Goal: Manage account settings

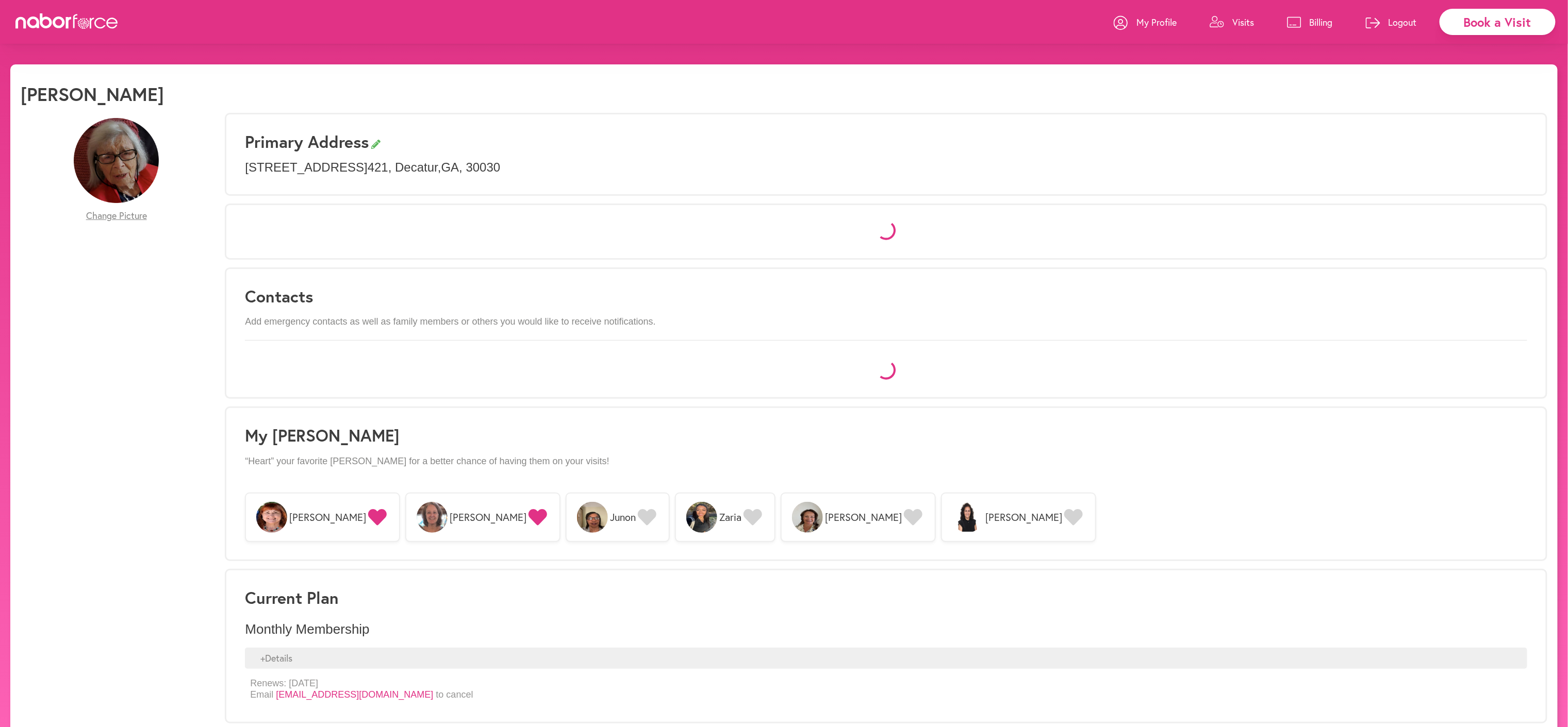
select select "*"
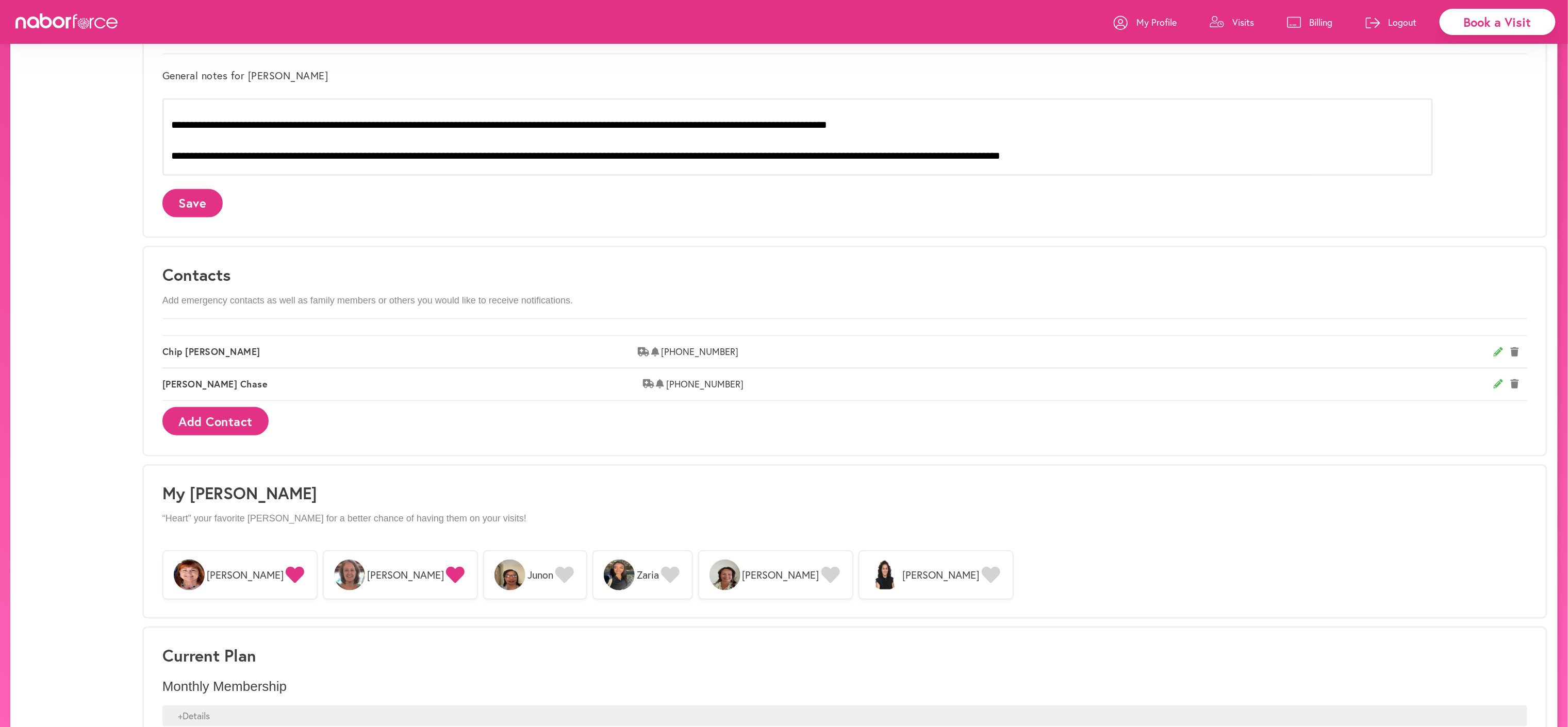
scroll to position [134, 0]
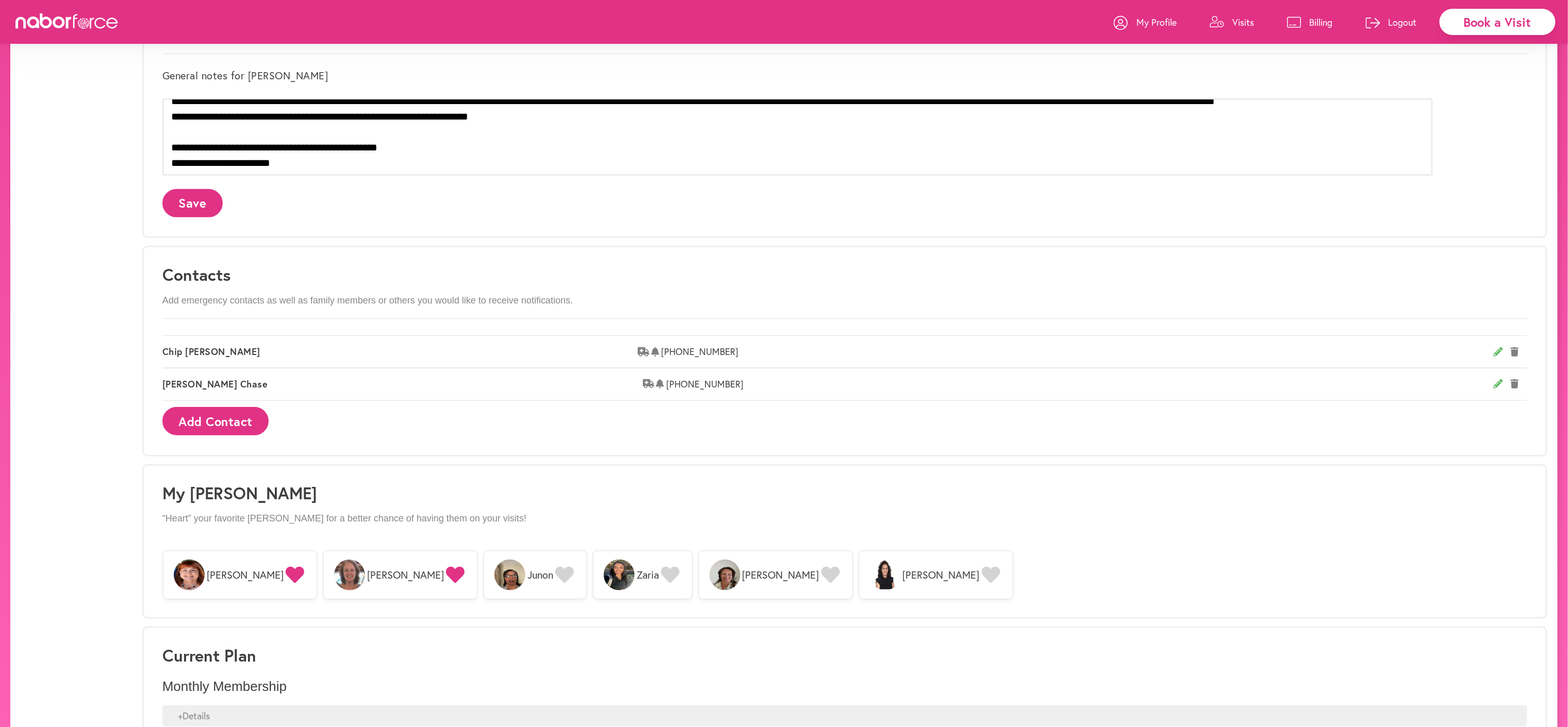
click at [1493, 357] on icon at bounding box center [1498, 352] width 9 height 9
select select "**********"
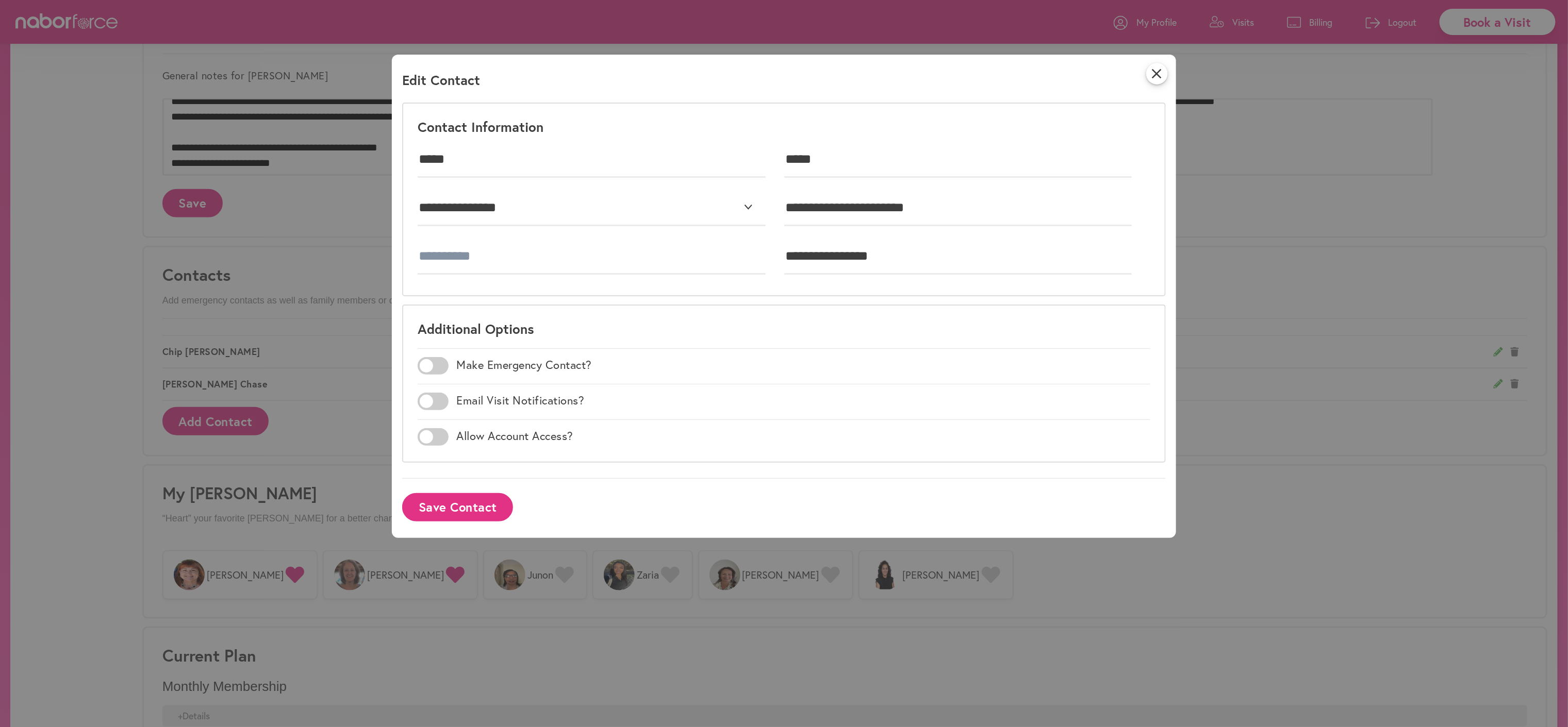
click at [433, 410] on span at bounding box center [432, 402] width 31 height 17
click at [463, 521] on button "Save Contact" at bounding box center [457, 507] width 111 height 28
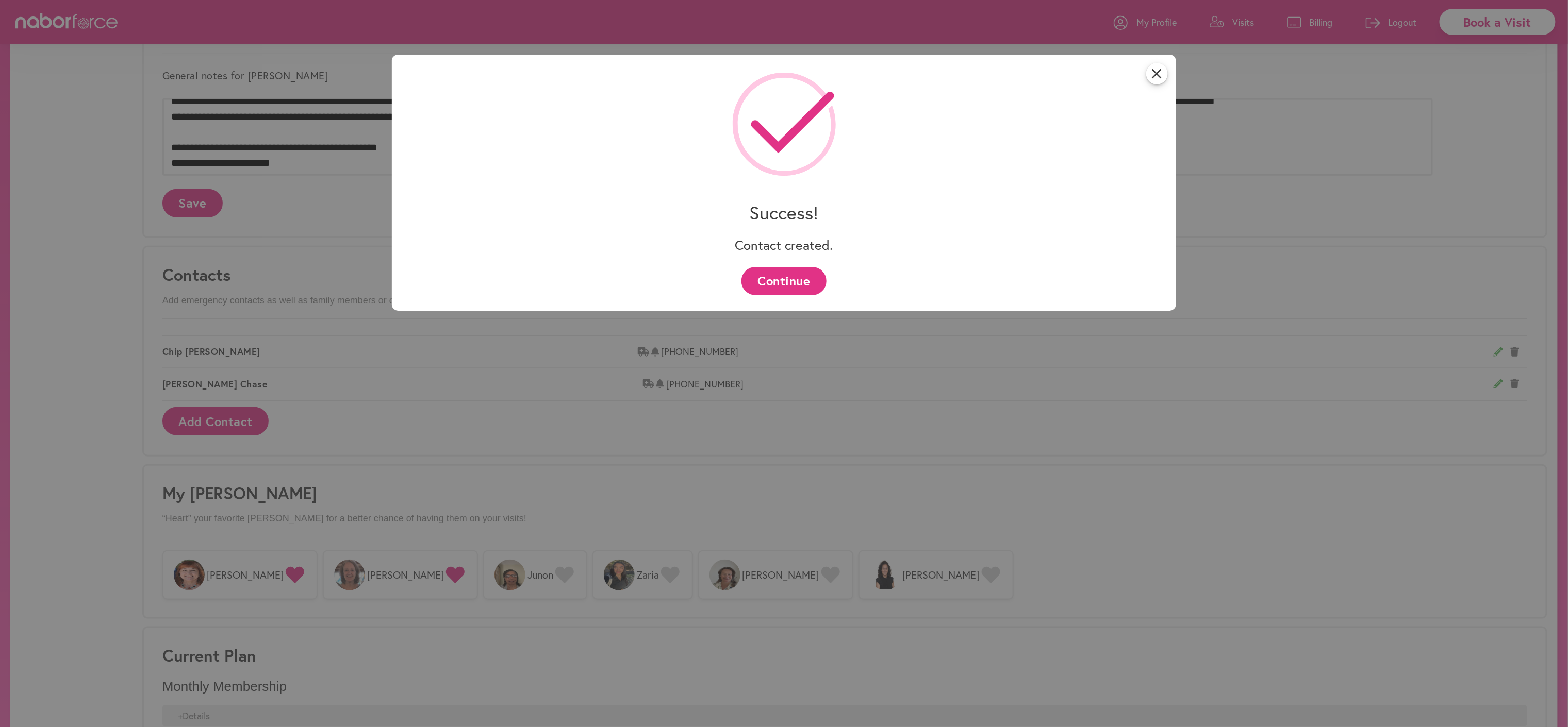
click at [788, 278] on button "Continue" at bounding box center [784, 281] width 85 height 28
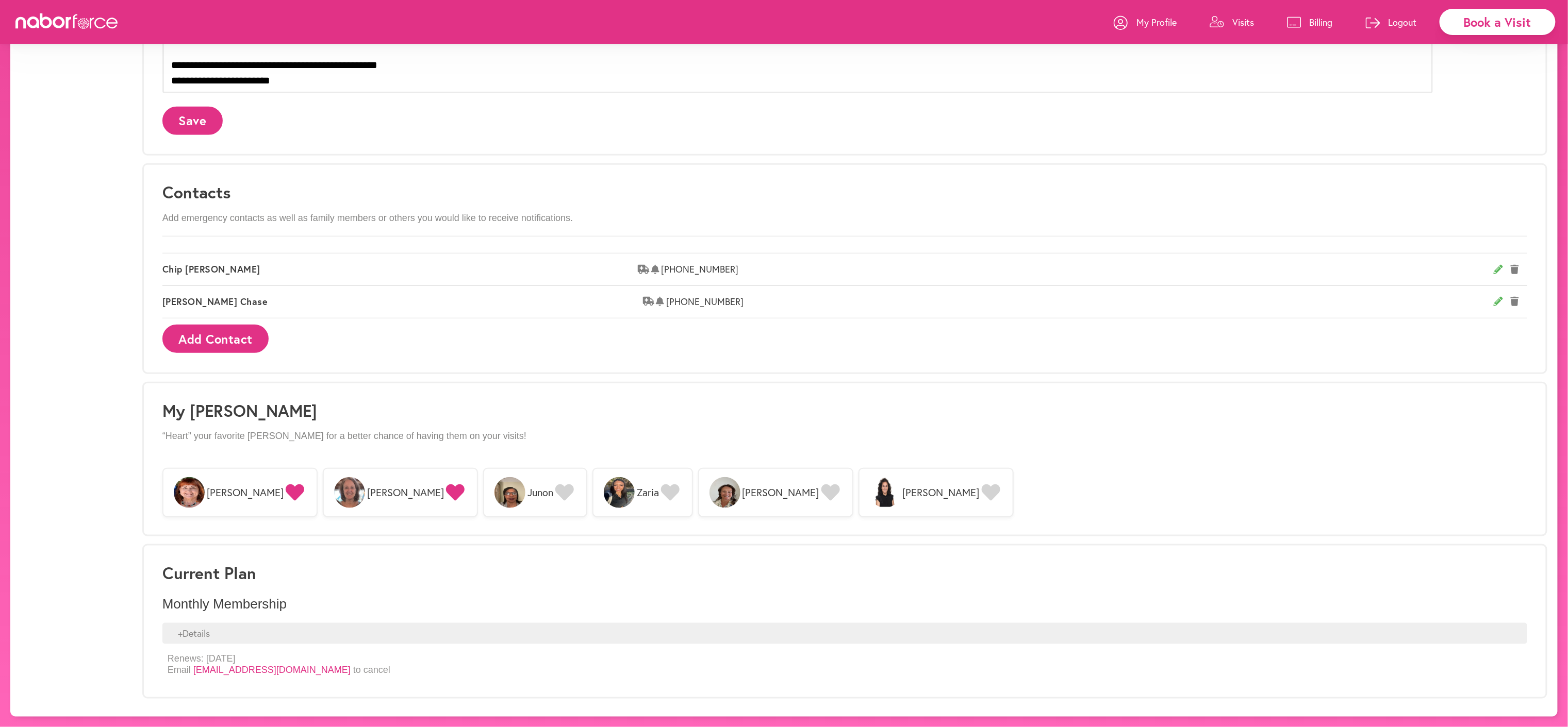
scroll to position [561, 0]
click at [1493, 274] on icon at bounding box center [1498, 270] width 9 height 9
select select "**********"
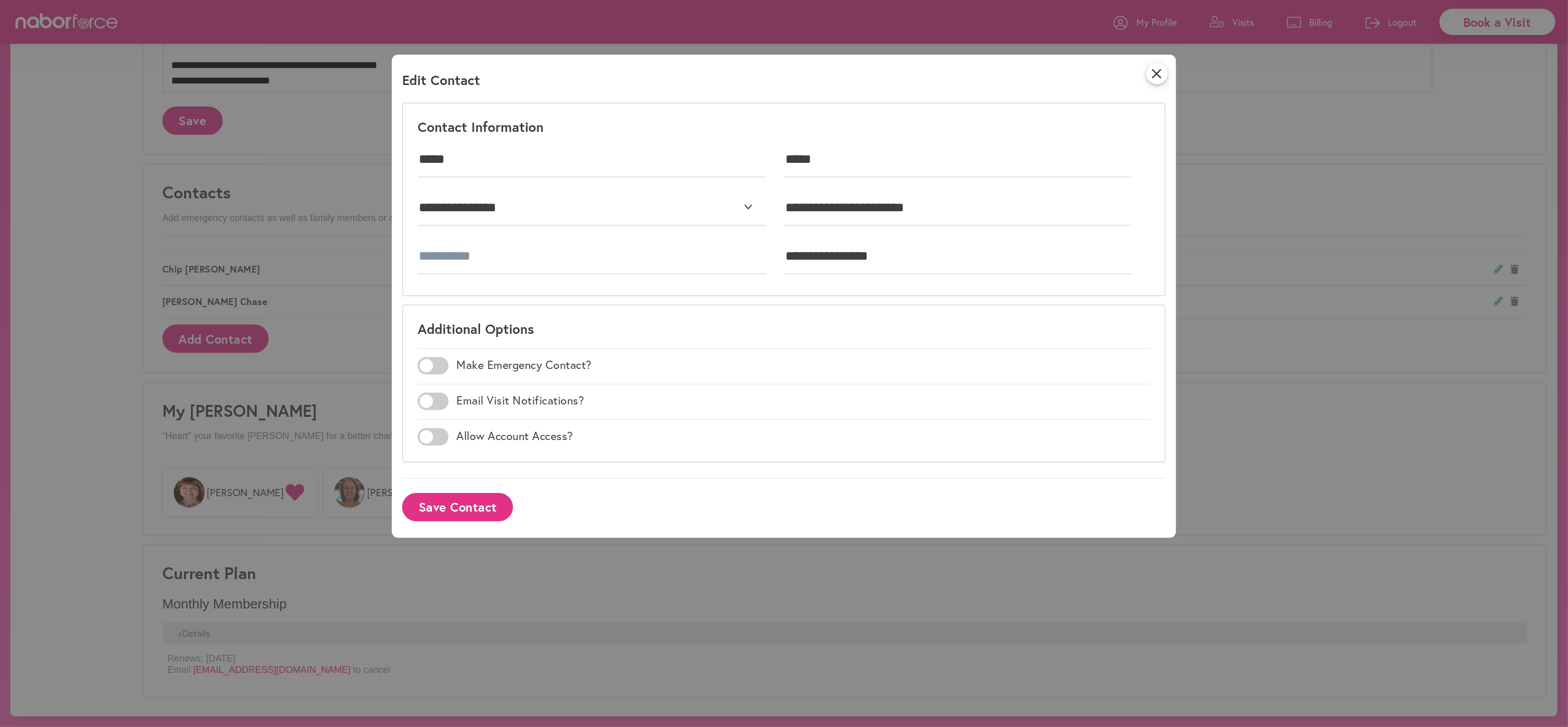
click at [435, 410] on span at bounding box center [432, 402] width 31 height 17
click at [486, 521] on button "Save Contact" at bounding box center [457, 507] width 111 height 28
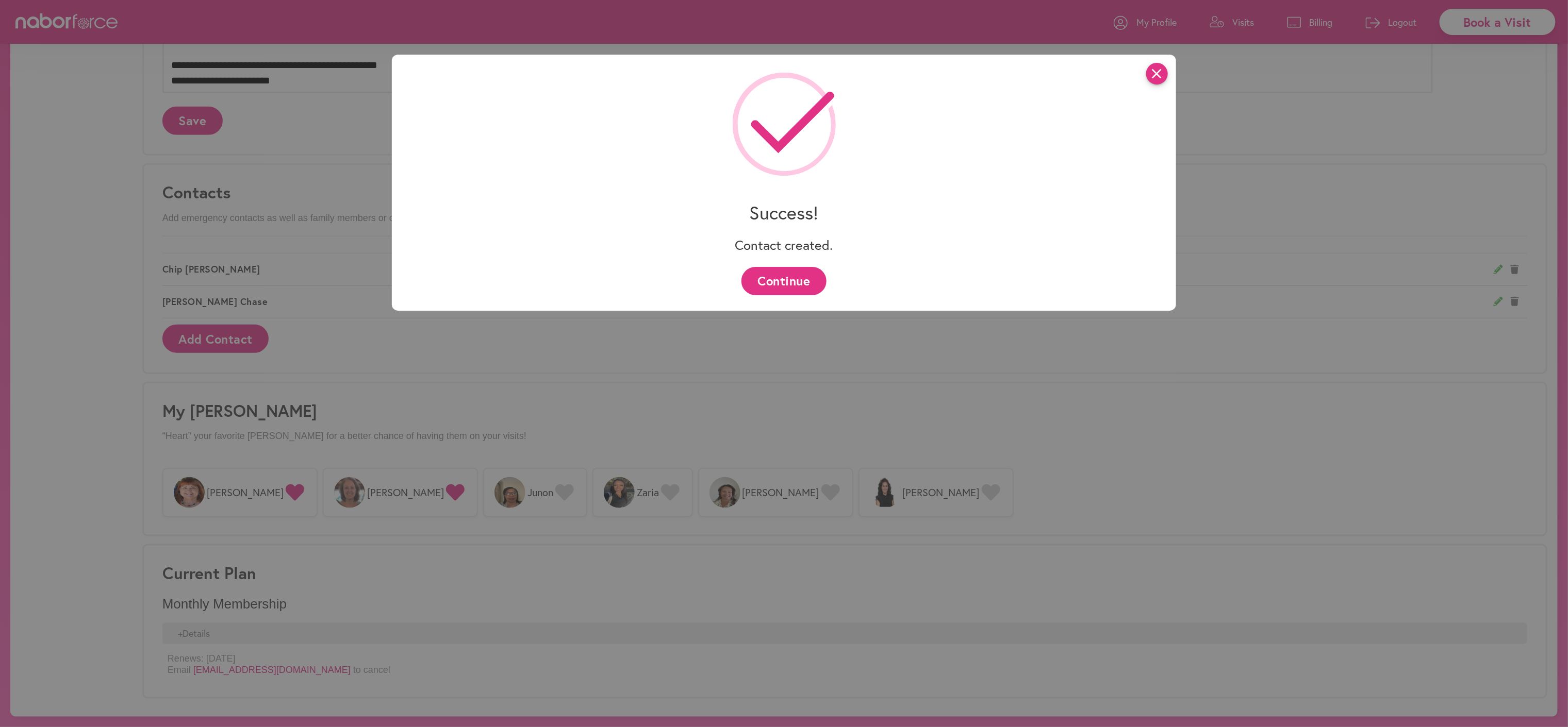
click at [1168, 72] on icon "close" at bounding box center [1157, 74] width 22 height 22
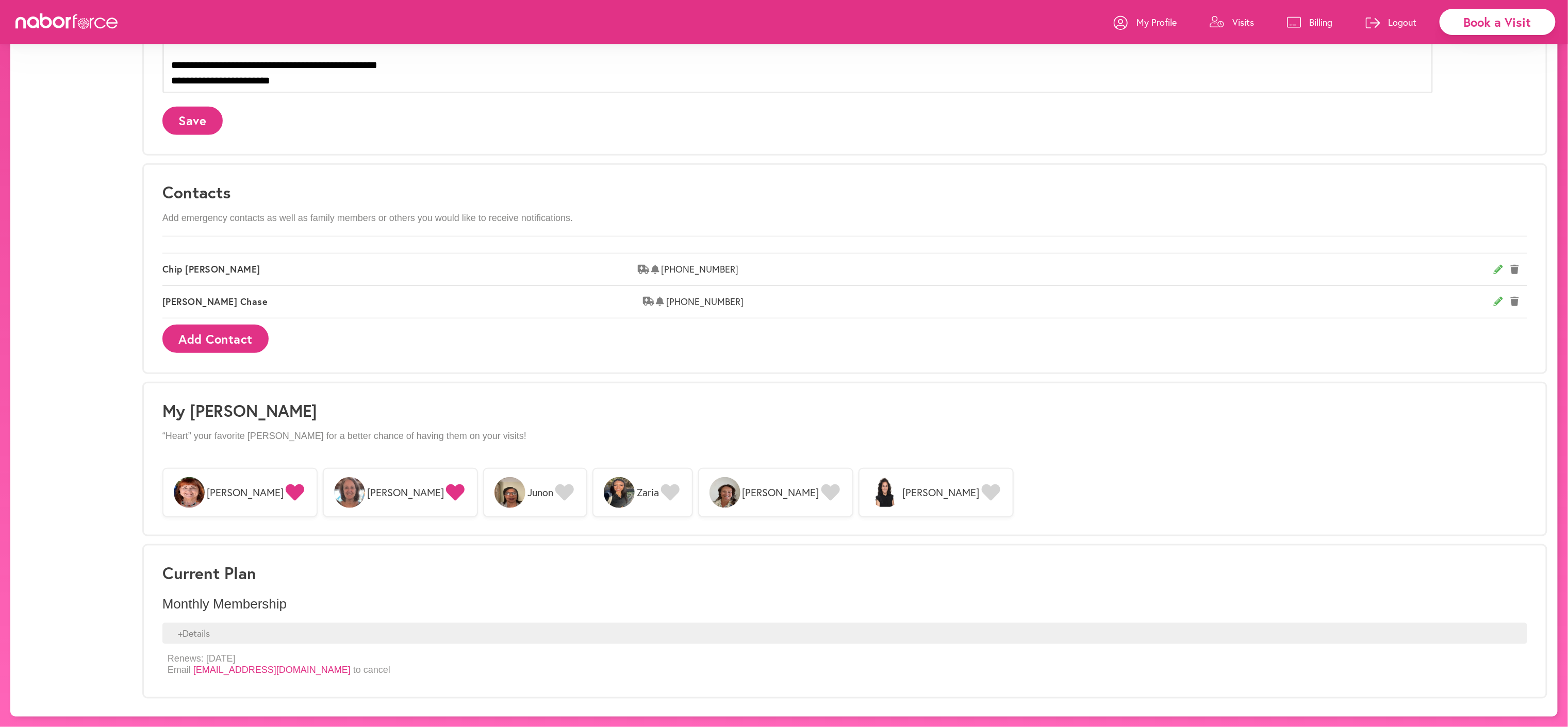
click at [711, 307] on span "(404) 219-2697" at bounding box center [1080, 302] width 827 height 11
click at [1493, 274] on icon at bounding box center [1498, 270] width 9 height 9
select select "**********"
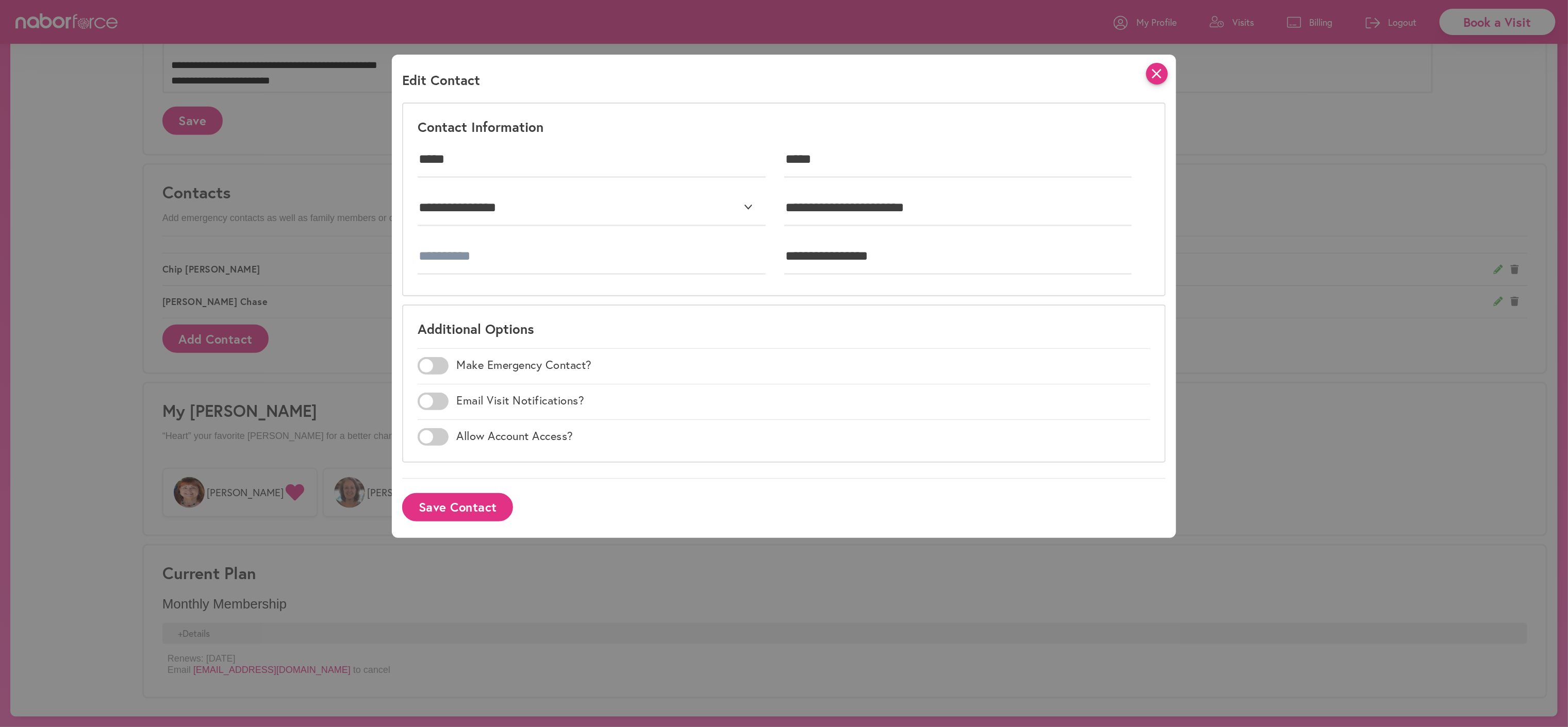
click at [1168, 71] on icon "close" at bounding box center [1157, 74] width 22 height 22
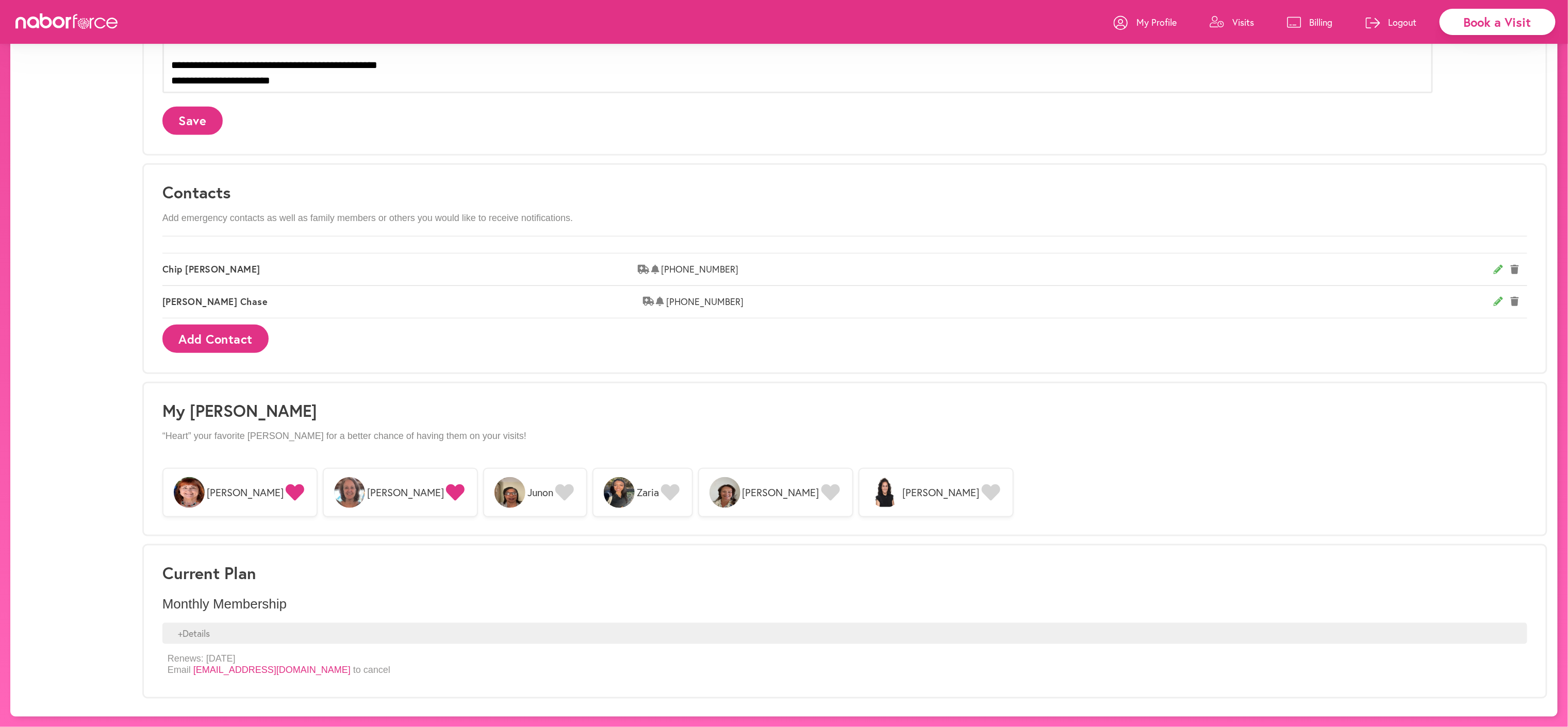
click at [1511, 274] on icon at bounding box center [1515, 270] width 8 height 9
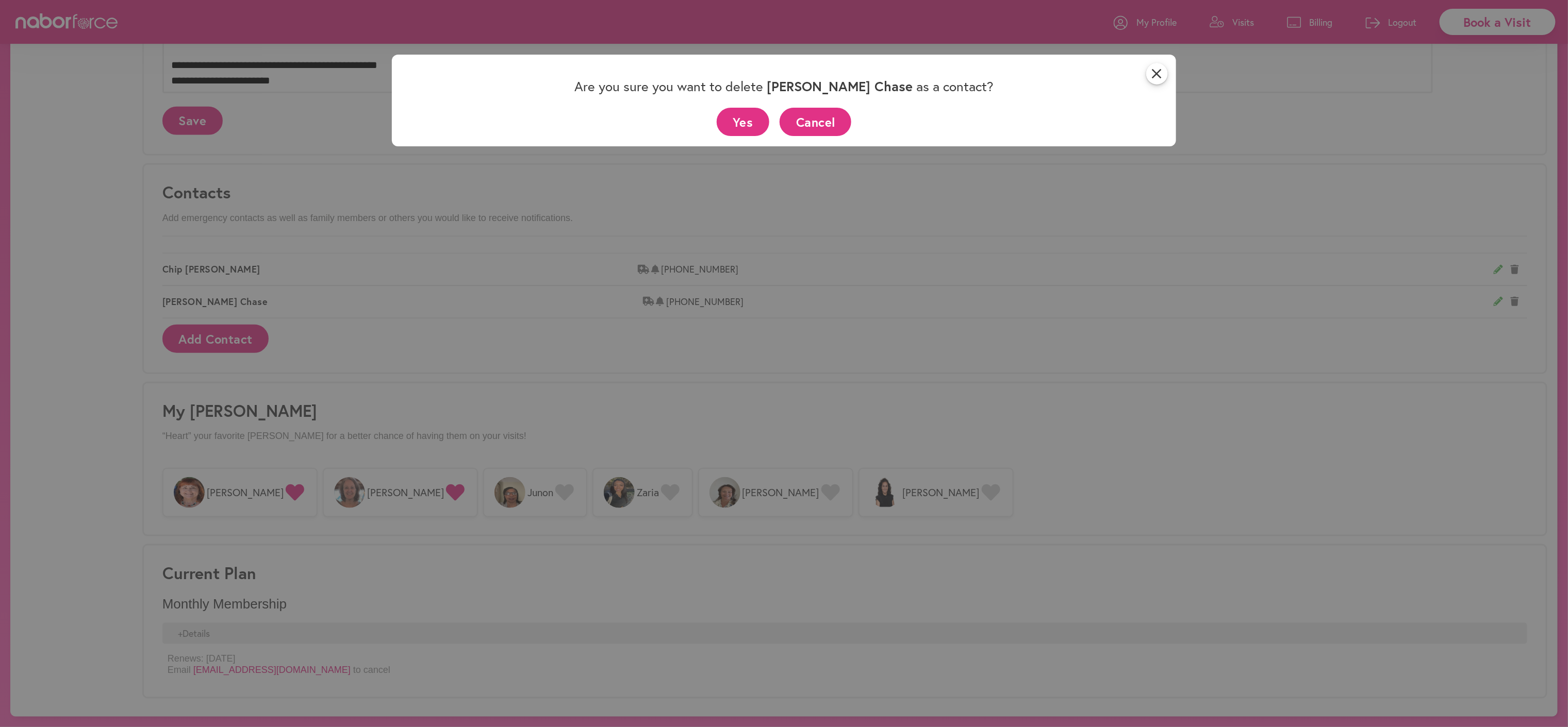
click at [760, 116] on button "Yes" at bounding box center [743, 122] width 53 height 28
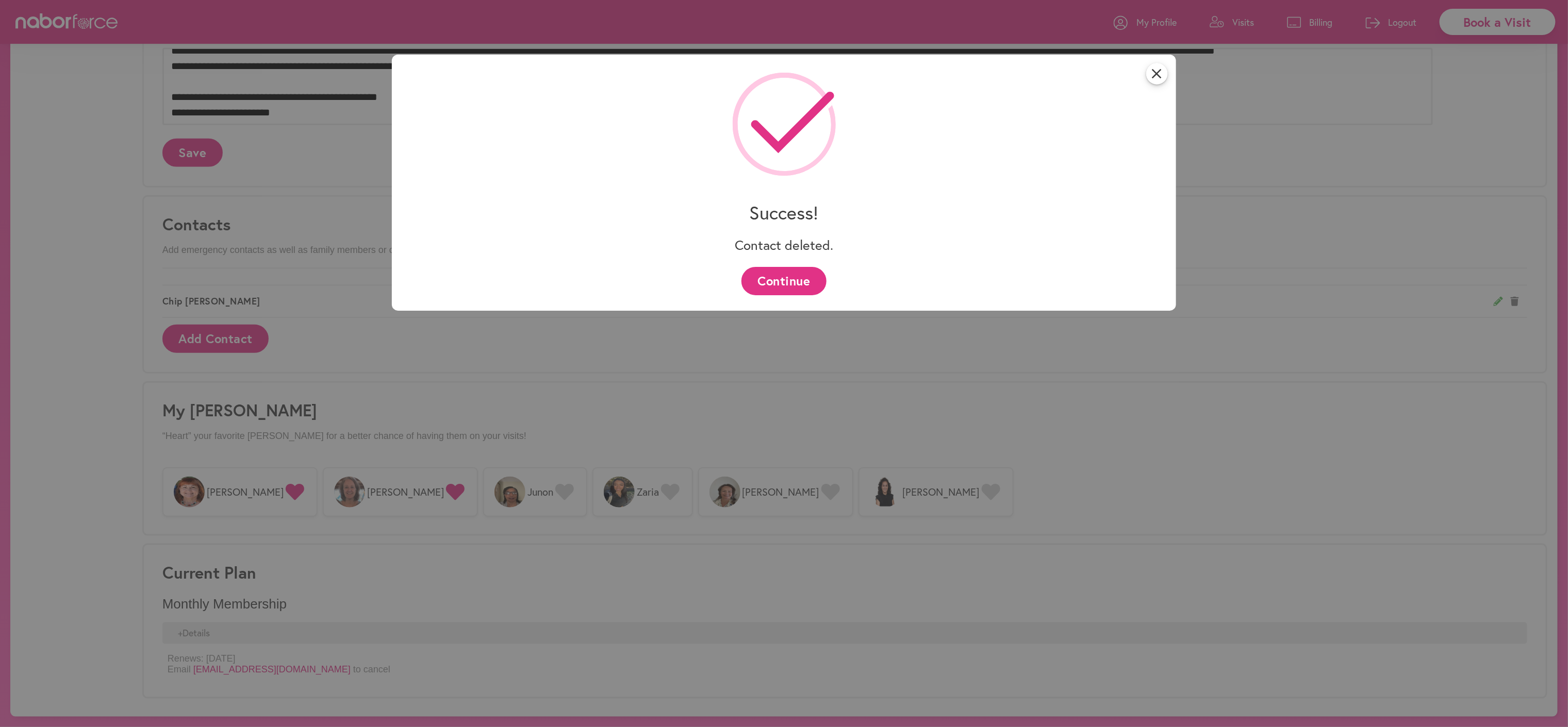
click at [792, 284] on button "Continue" at bounding box center [784, 281] width 85 height 28
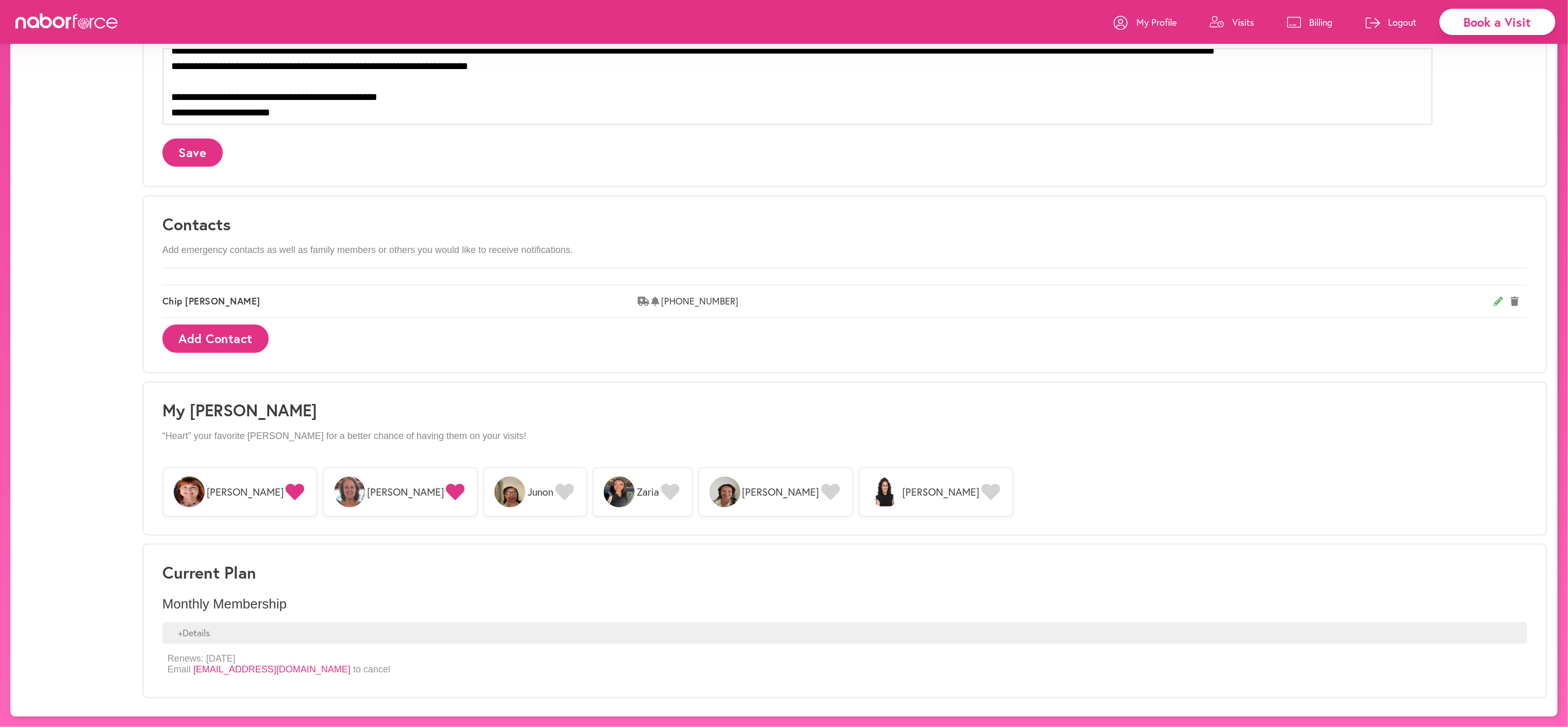
scroll to position [592, 0]
click at [351, 666] on link "[EMAIL_ADDRESS][DOMAIN_NAME]" at bounding box center [272, 669] width 157 height 10
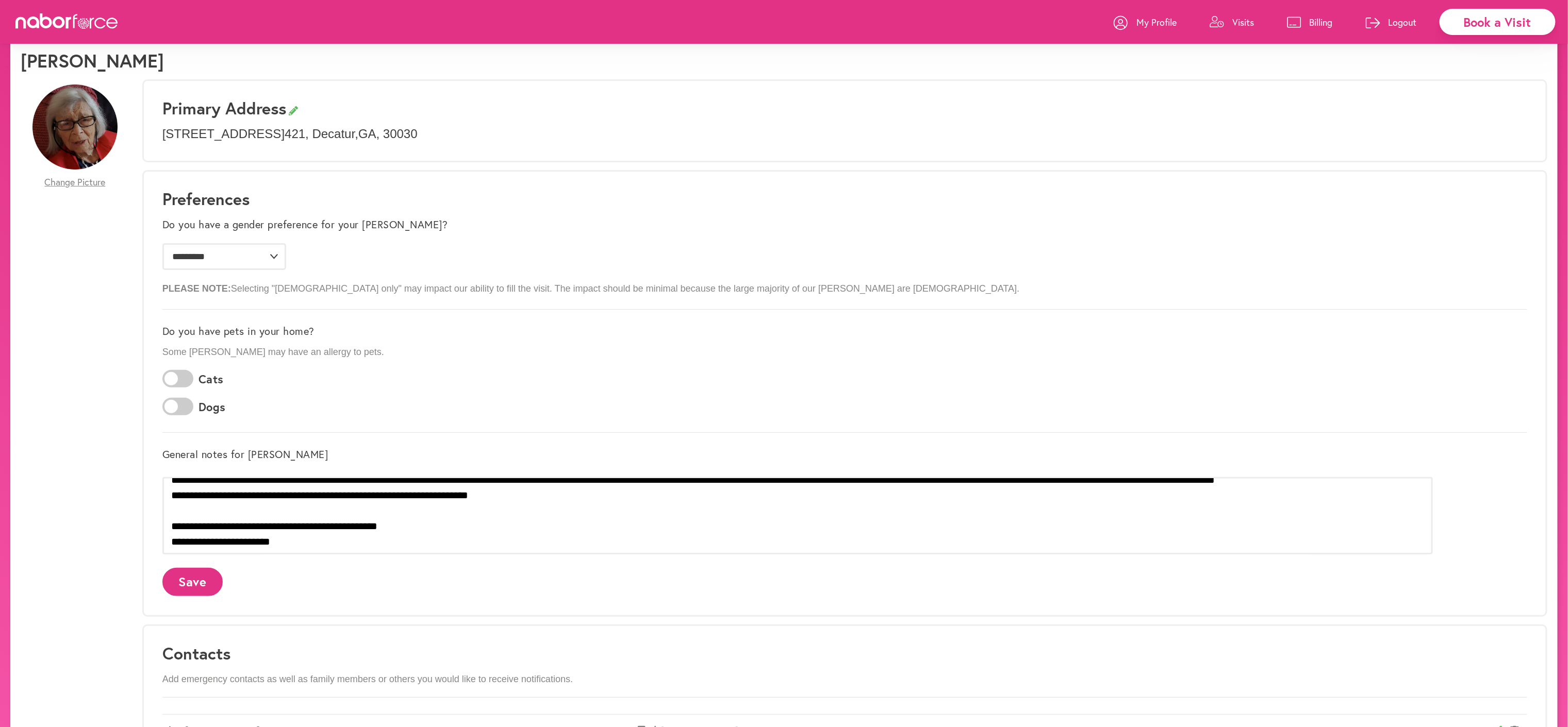
scroll to position [0, 0]
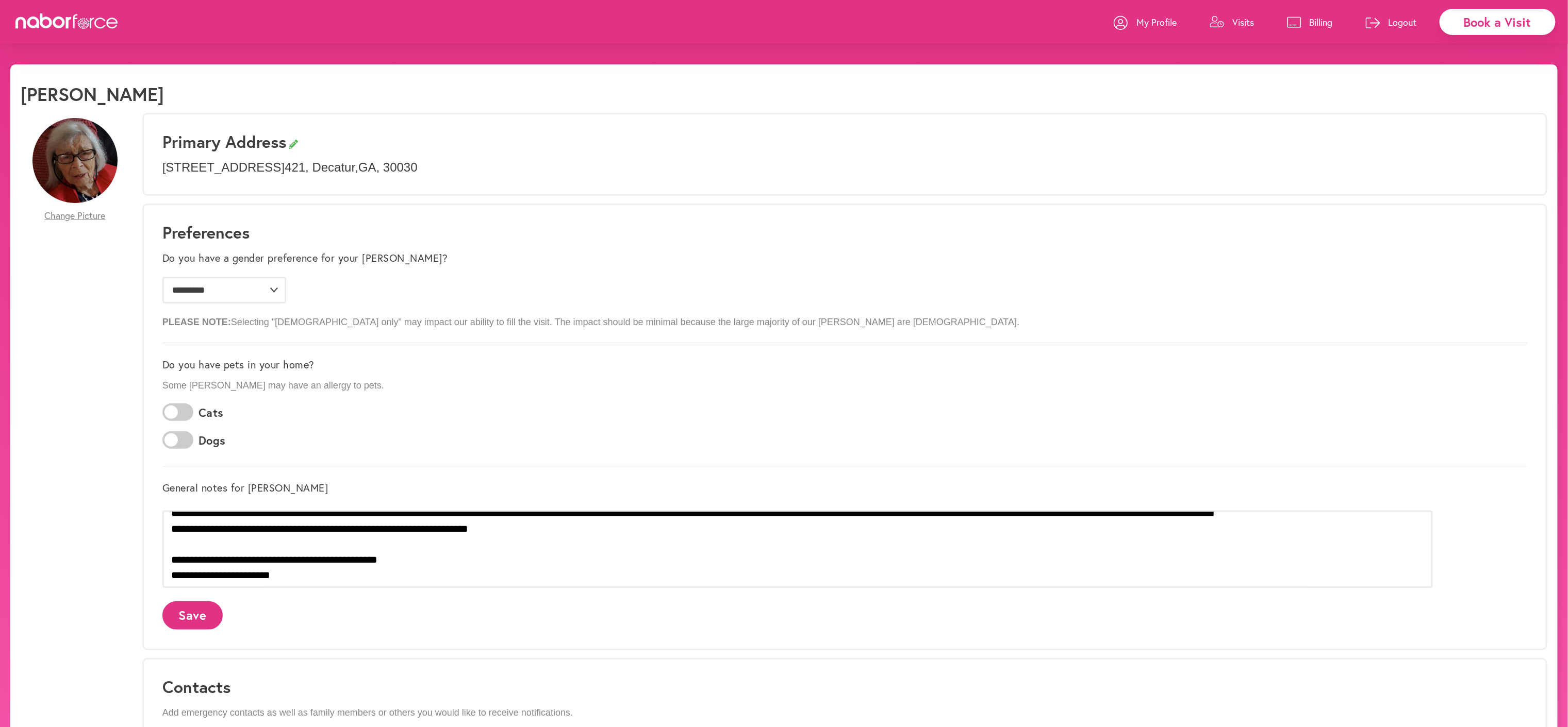
click at [1136, 22] on p "My Profile" at bounding box center [1156, 22] width 40 height 13
click at [59, 22] on icon at bounding box center [67, 21] width 103 height 16
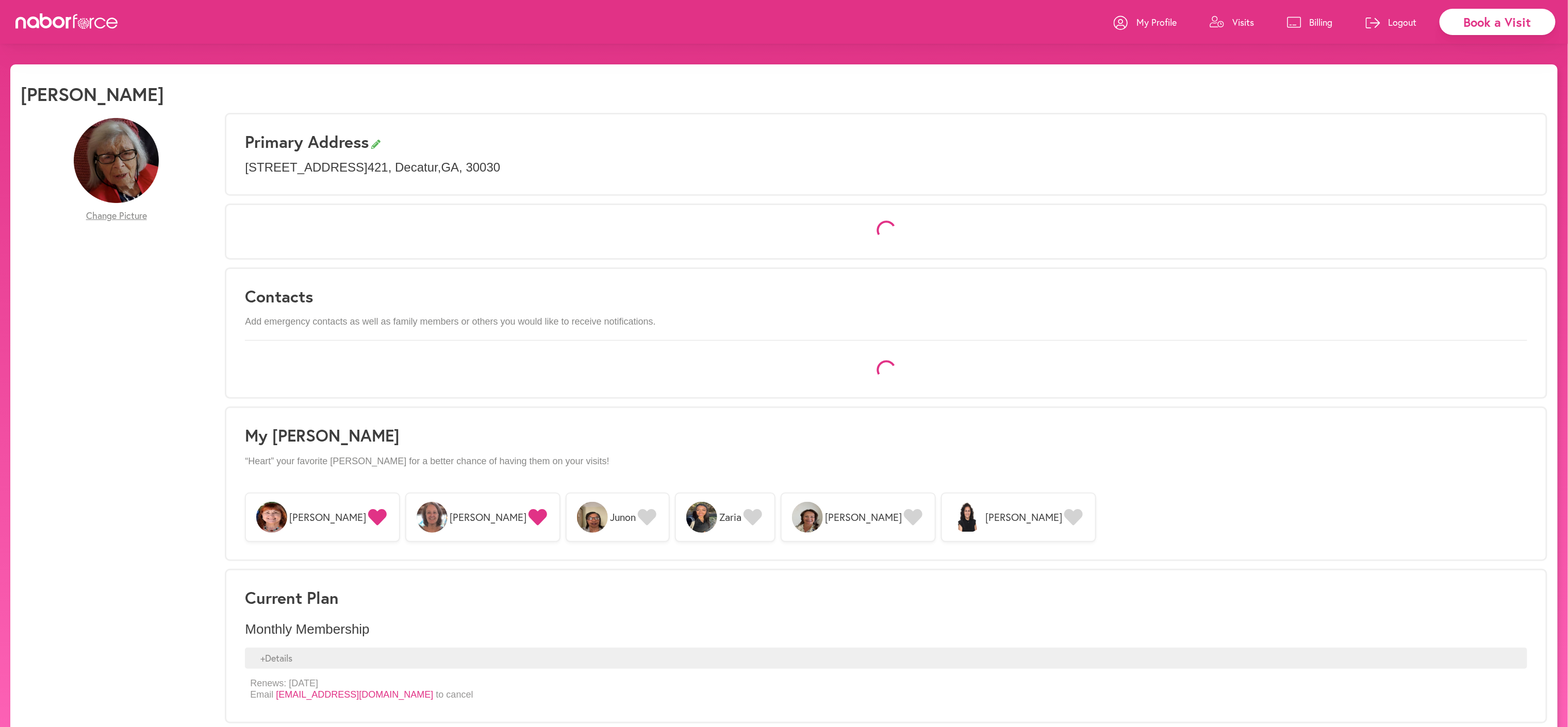
select select "*"
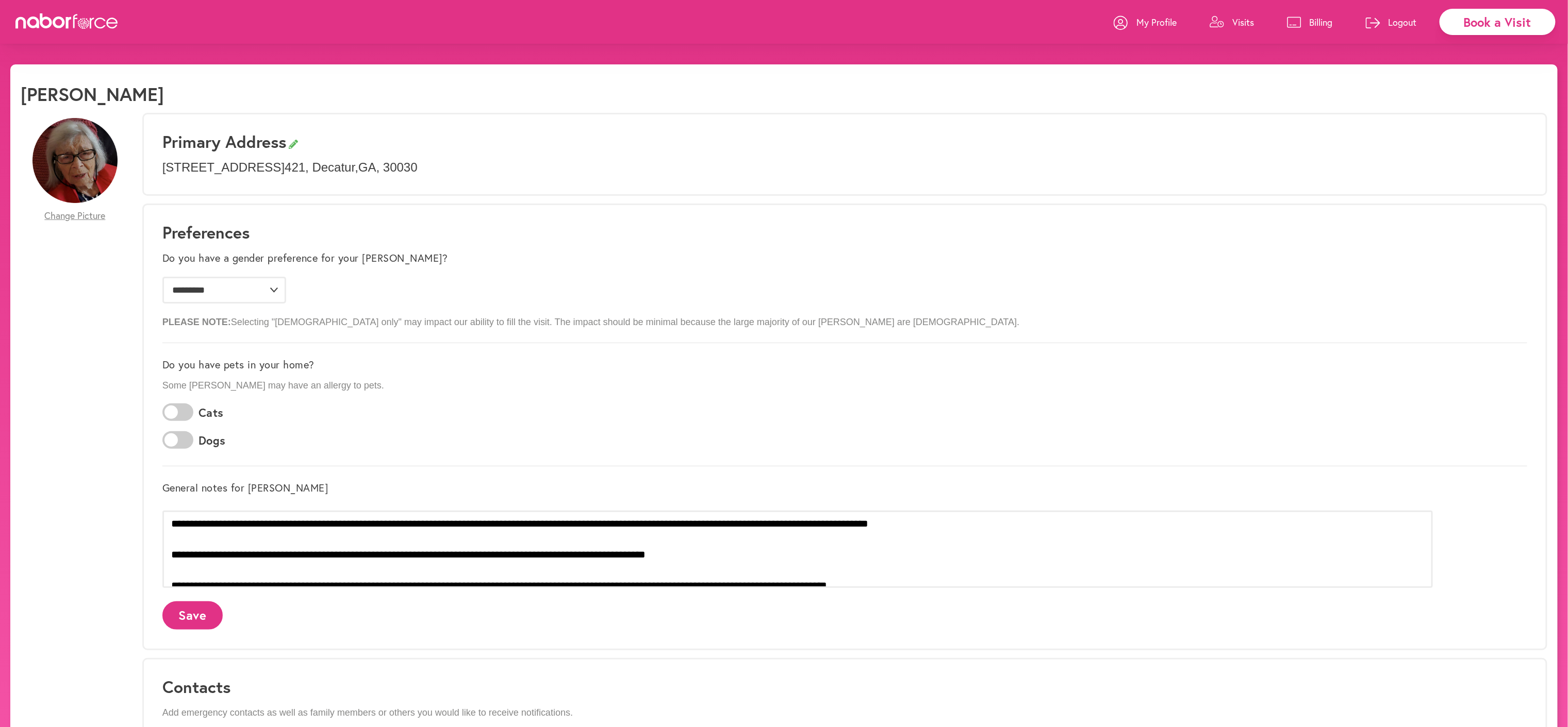
click at [1286, 19] on link "Billing" at bounding box center [1309, 22] width 46 height 31
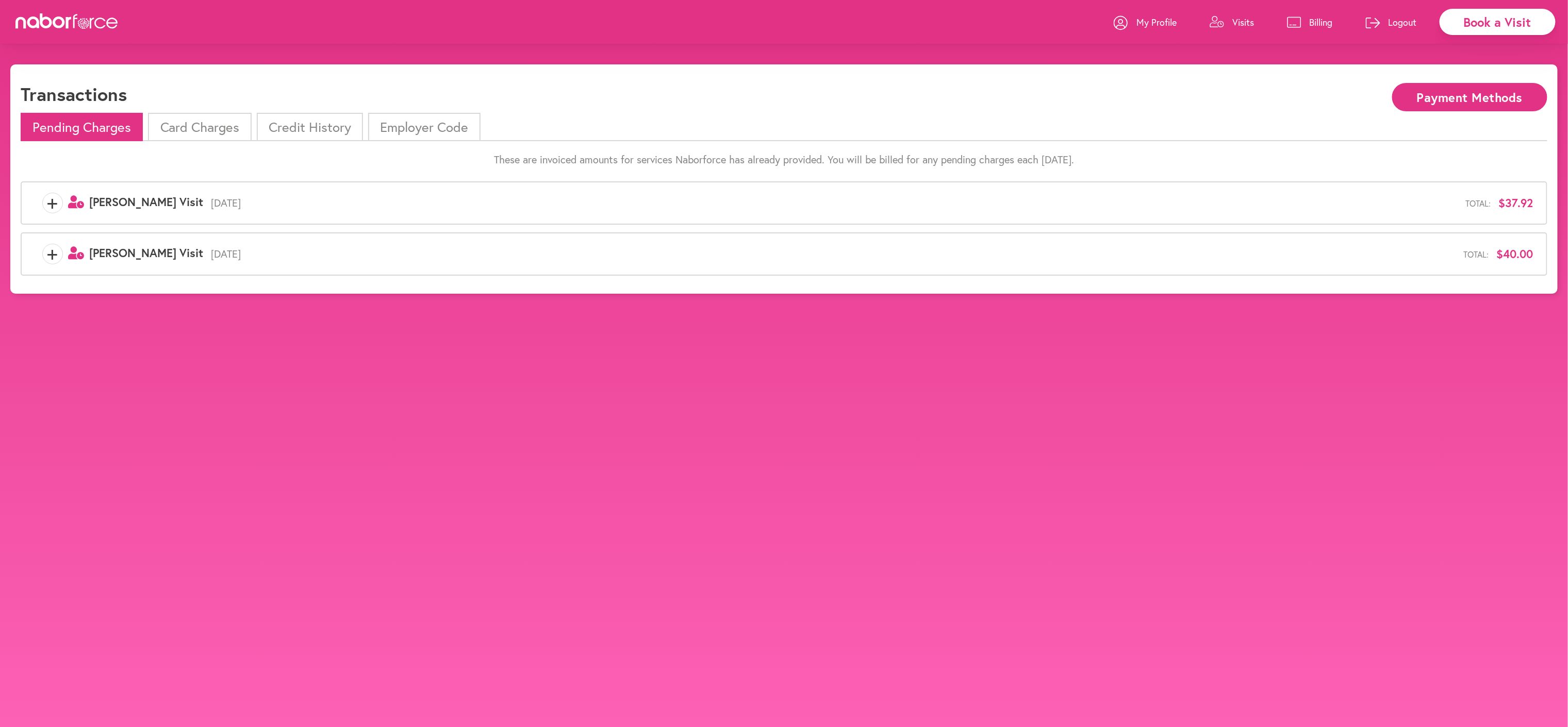
click at [55, 213] on span "+" at bounding box center [52, 203] width 20 height 20
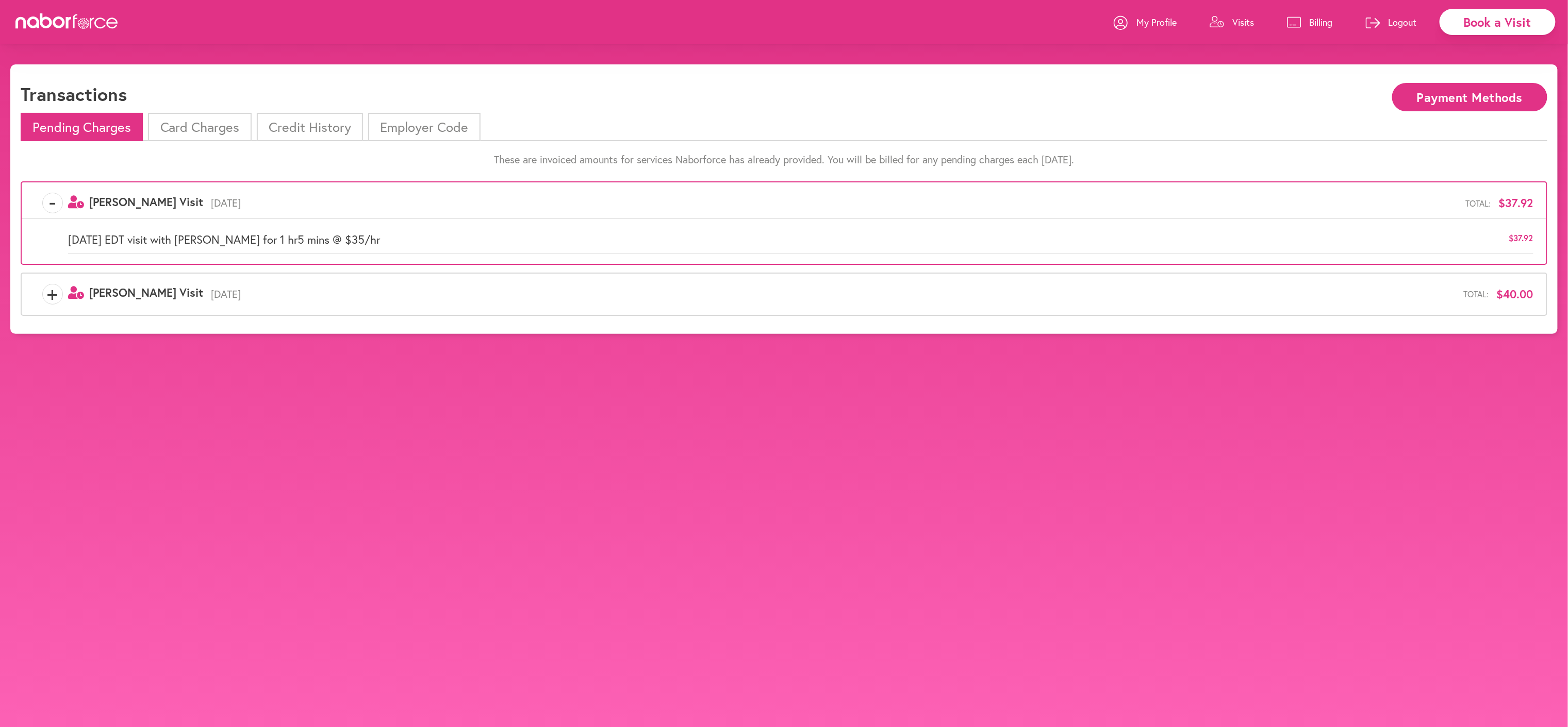
click at [53, 213] on span "-" at bounding box center [52, 203] width 20 height 20
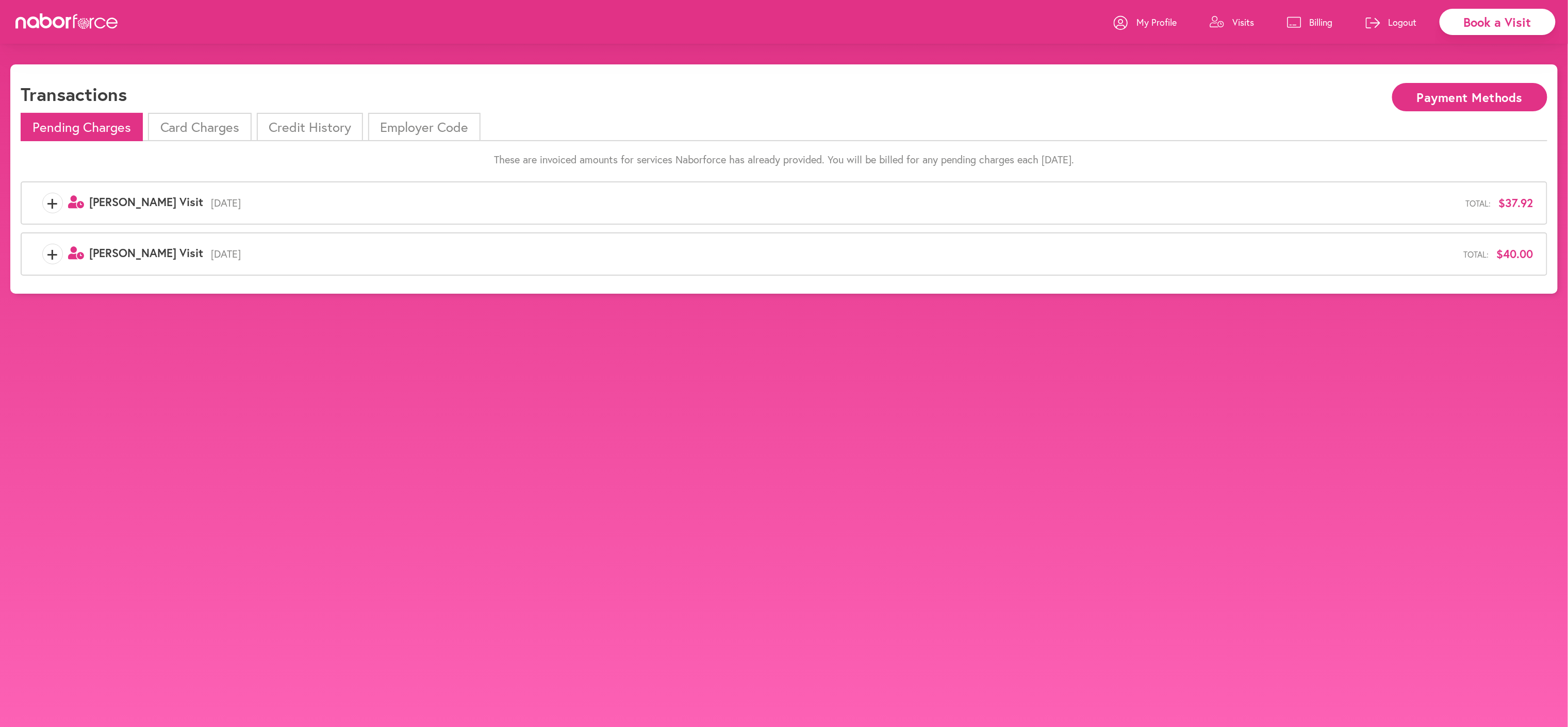
click at [46, 264] on span "+" at bounding box center [52, 254] width 20 height 20
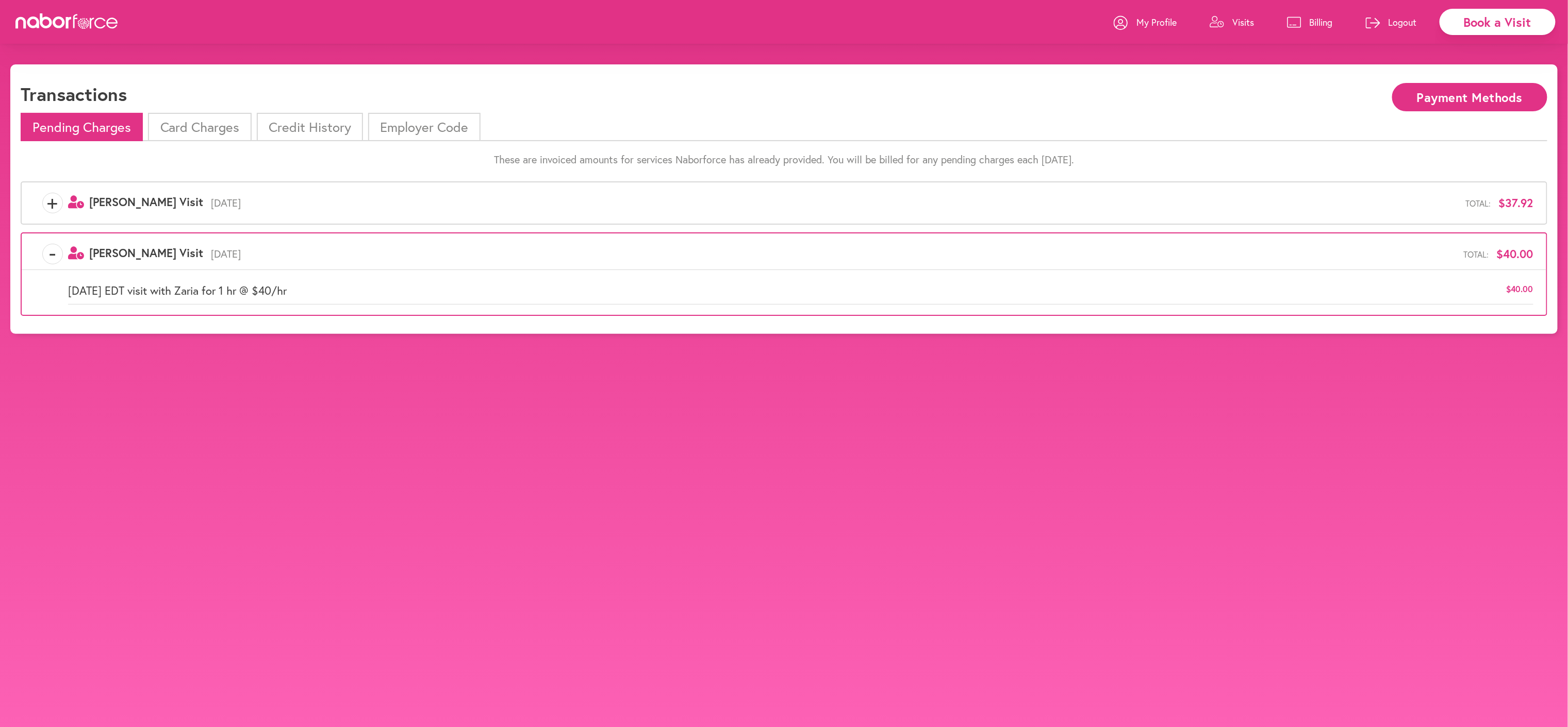
click at [50, 264] on span "-" at bounding box center [52, 254] width 20 height 20
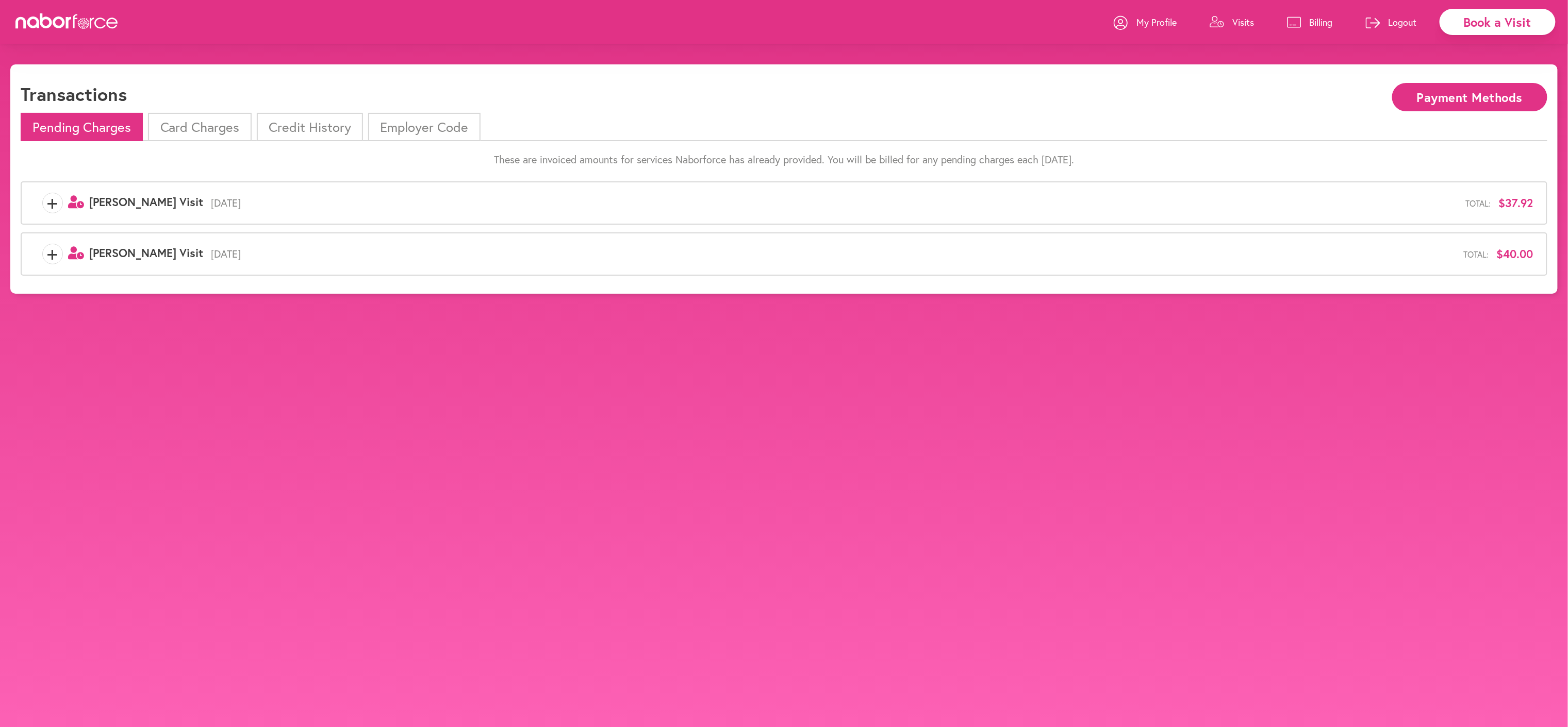
click at [1209, 21] on link "Visits" at bounding box center [1231, 22] width 44 height 31
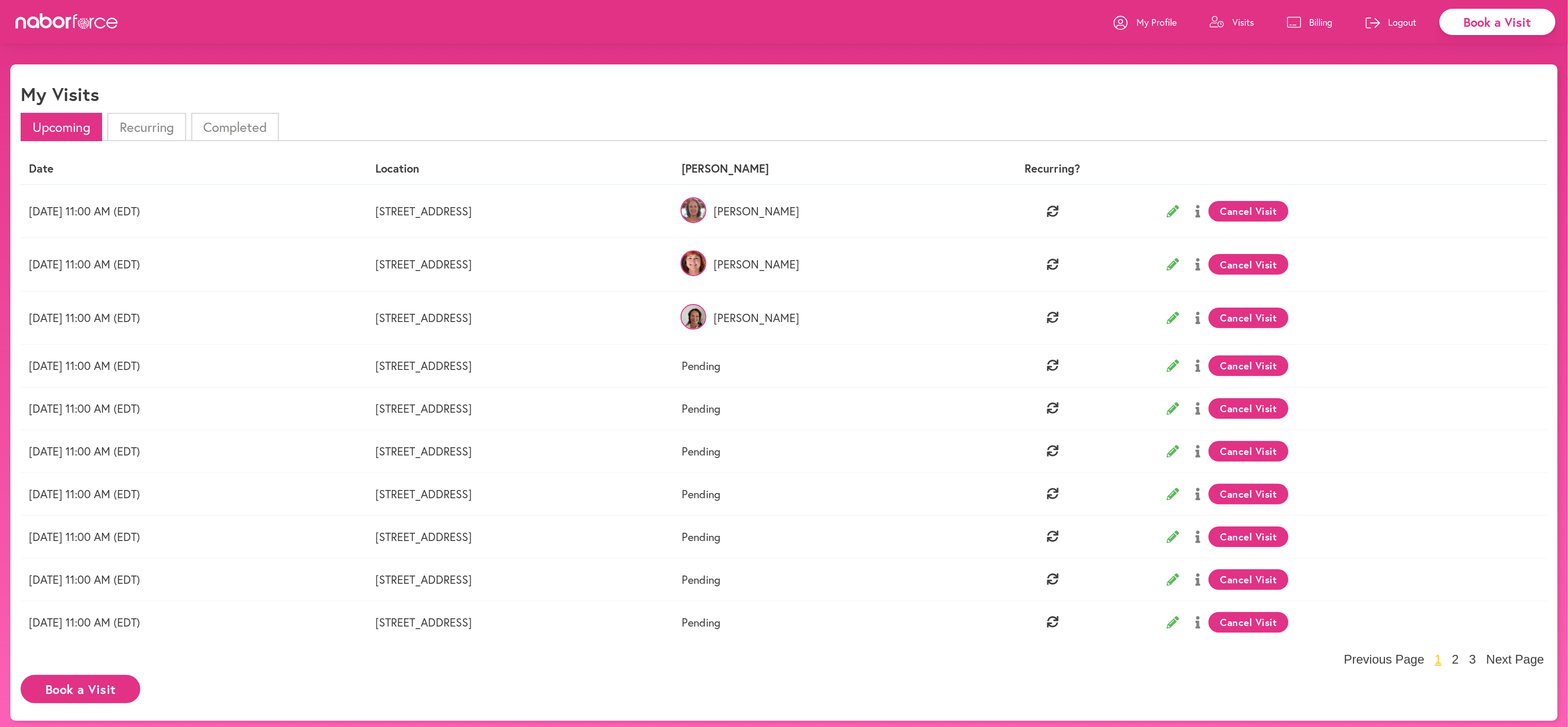
click at [243, 135] on li "Completed" at bounding box center [234, 127] width 87 height 28
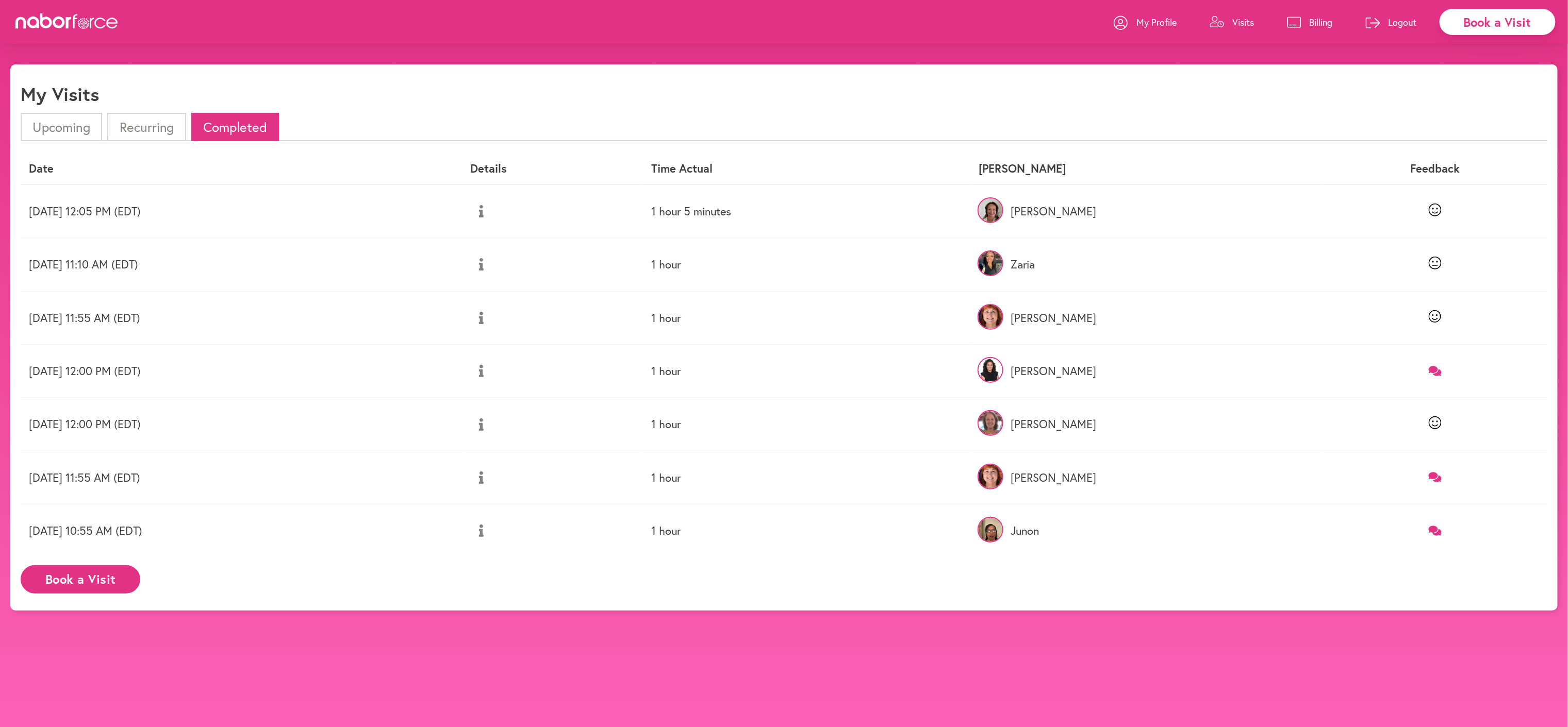
click at [484, 270] on icon at bounding box center [481, 264] width 5 height 13
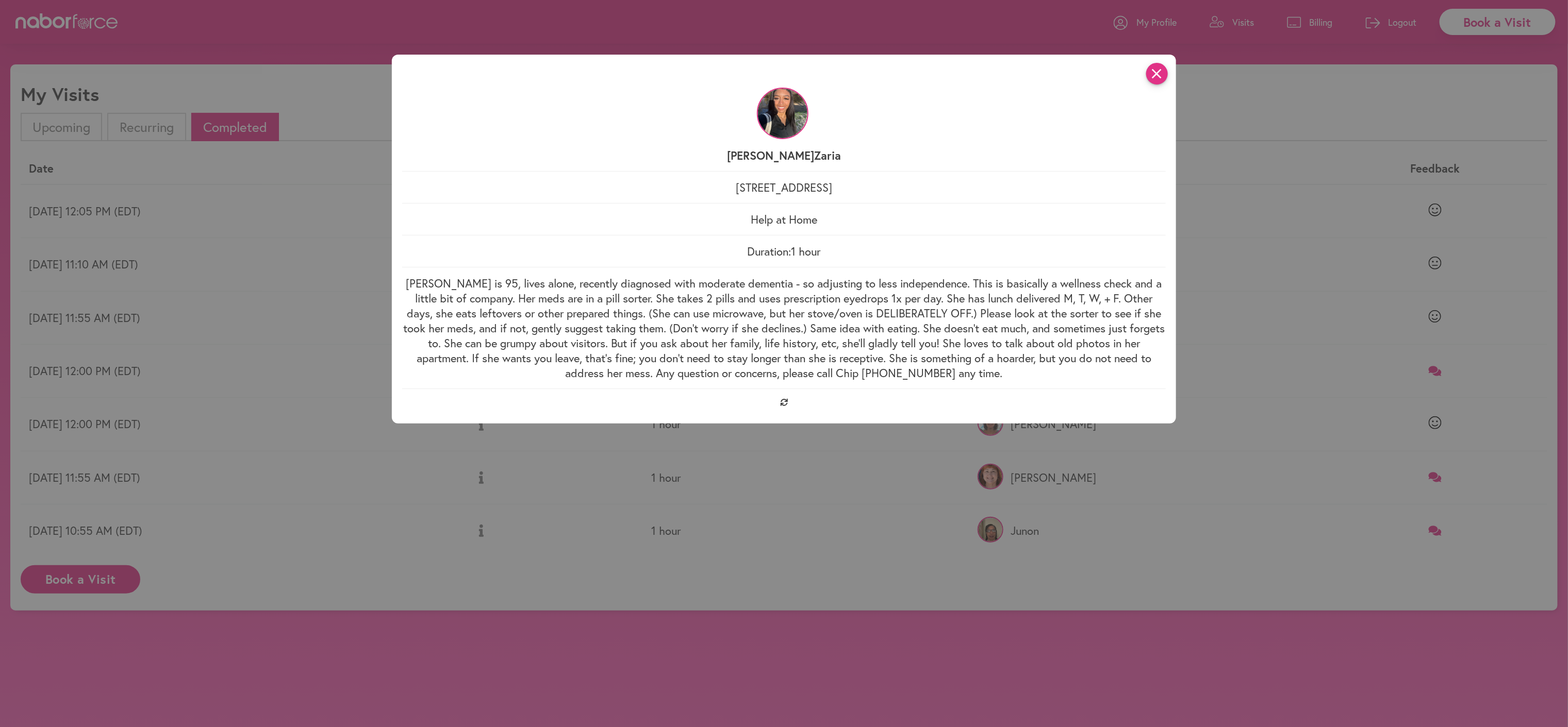
click at [1167, 78] on icon "close" at bounding box center [1157, 74] width 22 height 22
